Goal: Information Seeking & Learning: Learn about a topic

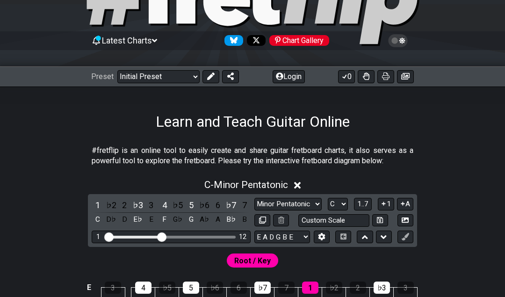
scroll to position [65, 0]
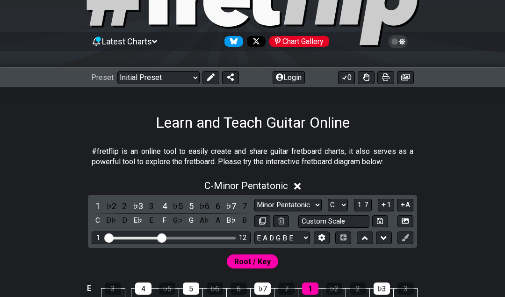
click at [192, 80] on select "Welcome to #fretflip! Initial Preset Custom Preset Minor Pentatonic Major Penta…" at bounding box center [158, 77] width 82 height 13
click at [117, 71] on select "Welcome to #fretflip! Initial Preset Custom Preset Minor Pentatonic Major Penta…" at bounding box center [158, 77] width 82 height 13
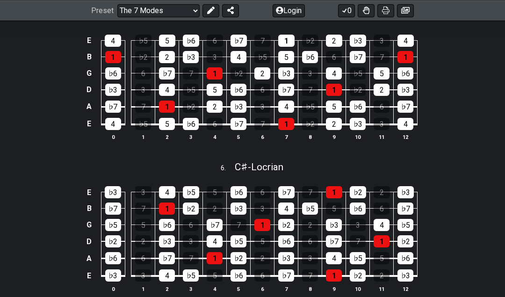
scroll to position [941, 0]
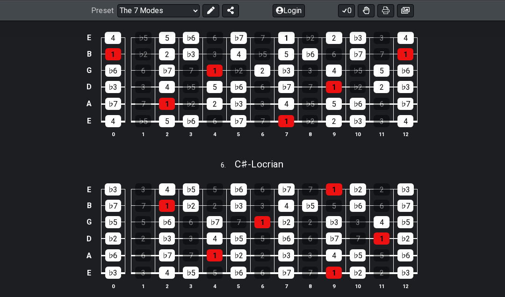
click at [197, 7] on select "Welcome to #fretflip! Initial Preset Custom Preset Minor Pentatonic Major Penta…" at bounding box center [158, 10] width 82 height 13
click at [117, 17] on select "Welcome to #fretflip! Initial Preset Custom Preset Minor Pentatonic Major Penta…" at bounding box center [158, 10] width 82 height 13
select select "/3nps-caged-shapes"
select select "A"
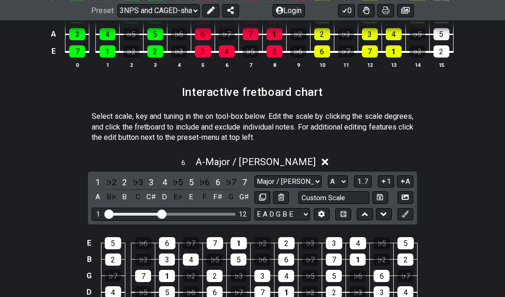
scroll to position [1281, 0]
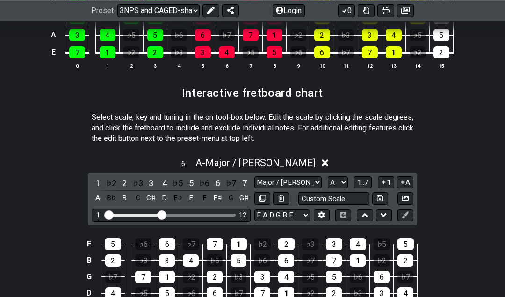
click at [196, 9] on select "Welcome to #fretflip! Initial Preset Custom Preset Minor Pentatonic Major Penta…" at bounding box center [158, 10] width 82 height 13
click at [117, 17] on select "Welcome to #fretflip! Initial Preset Custom Preset Minor Pentatonic Major Penta…" at bounding box center [158, 10] width 82 height 13
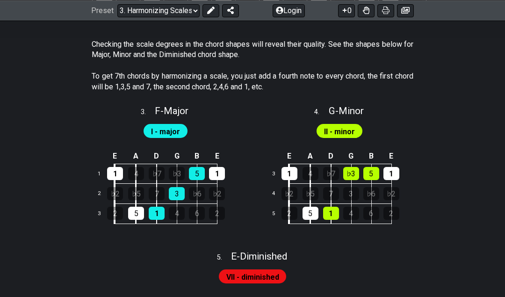
scroll to position [866, 0]
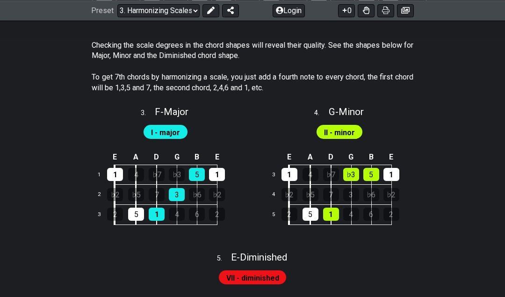
click at [194, 11] on select "Welcome to #fretflip! Initial Preset Custom Preset Minor Pentatonic Major Penta…" at bounding box center [158, 10] width 82 height 13
click at [117, 17] on select "Welcome to #fretflip! Initial Preset Custom Preset Minor Pentatonic Major Penta…" at bounding box center [158, 10] width 82 height 13
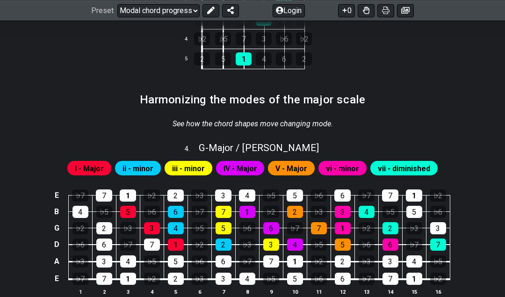
scroll to position [635, 0]
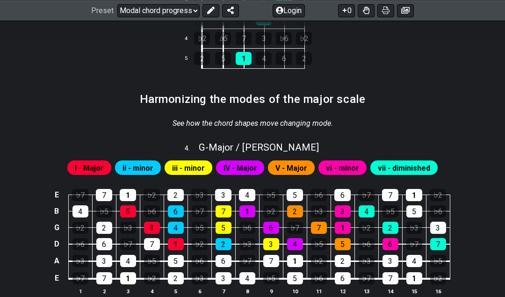
click at [297, 208] on div "2" at bounding box center [295, 211] width 16 height 12
click at [299, 208] on div "2" at bounding box center [295, 211] width 16 height 12
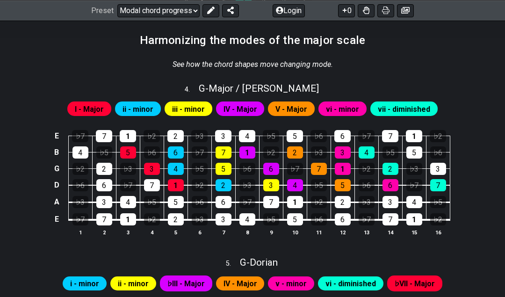
scroll to position [695, 0]
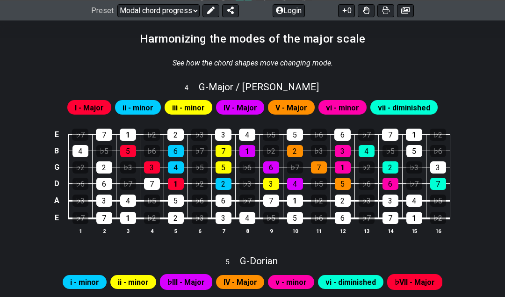
click at [472, 172] on div "E ♭7 7 1 ♭2 2 ♭3 3 4 ♭5 5 ♭6 6 ♭7 7 1 ♭2 B 4 ♭5 5 ♭6 6 ♭7 7 1 ♭2 2 ♭3 3 4 ♭5 5 …" at bounding box center [252, 181] width 505 height 131
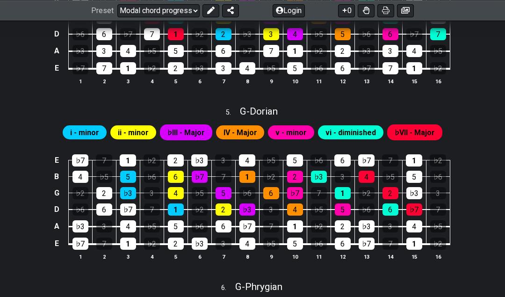
scroll to position [842, 0]
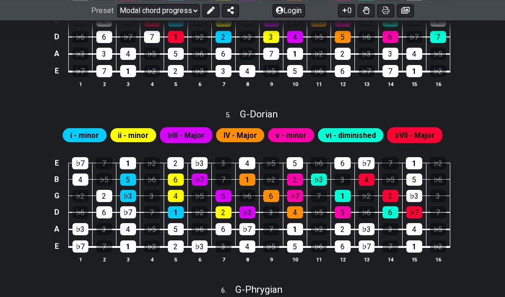
click at [188, 8] on select "Welcome to #fretflip! Initial Preset Custom Preset Minor Pentatonic Major Penta…" at bounding box center [158, 10] width 82 height 13
click at [117, 4] on select "Welcome to #fretflip! Initial Preset Custom Preset Minor Pentatonic Major Penta…" at bounding box center [158, 10] width 82 height 13
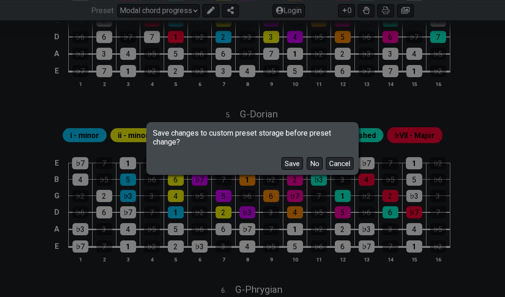
click at [318, 164] on button "No" at bounding box center [315, 163] width 16 height 13
select select "/connect-pentatonic-boxes"
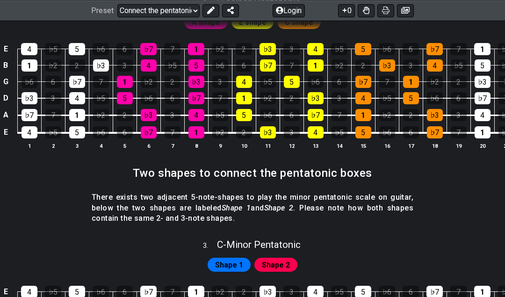
scroll to position [455, 0]
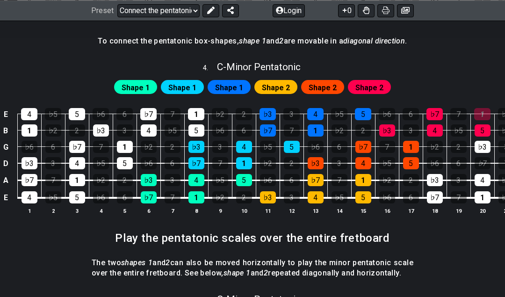
scroll to position [823, 0]
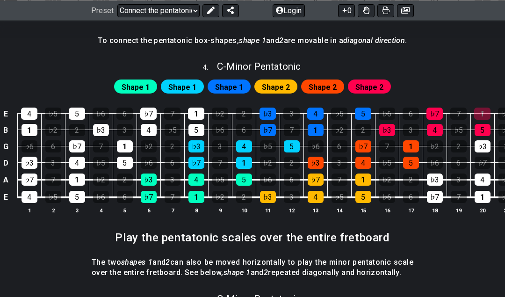
click at [478, 109] on div "1" at bounding box center [482, 113] width 16 height 12
click at [488, 68] on div "4 . C - Minor Pentatonic" at bounding box center [252, 64] width 505 height 18
select select "C"
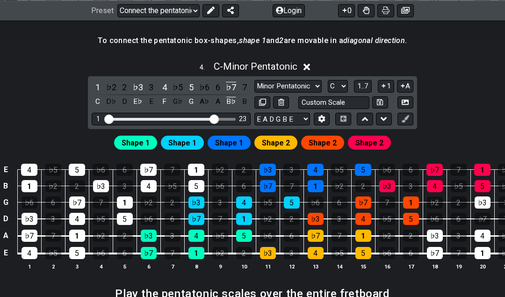
click at [491, 121] on div "4 . C - Minor Pentatonic 1 ♭2 2 ♭3 3 4 ♭5 5 ♭6 6 ♭7 7 C D♭ D E♭ E F G♭ G A♭ A B…" at bounding box center [252, 169] width 505 height 228
click at [481, 132] on div "Shape 1 Shape 1 Shape 1 Shape 2 Shape 2 Shape 2" at bounding box center [252, 140] width 505 height 22
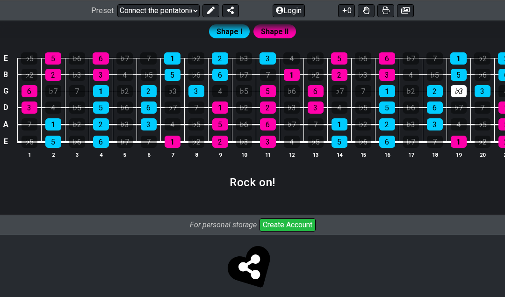
scroll to position [1386, 0]
